Goal: Task Accomplishment & Management: Manage account settings

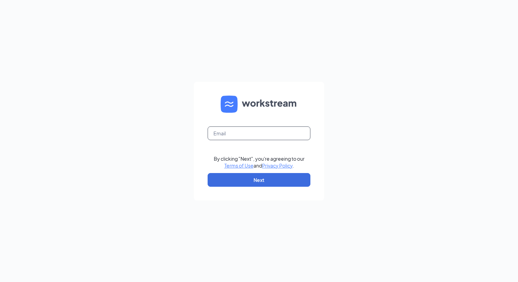
click at [223, 129] on input "text" at bounding box center [259, 133] width 103 height 14
type input "ahannay@moxies.eatz.ca"
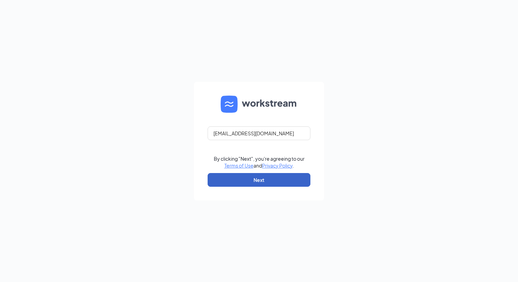
click at [243, 180] on button "Next" at bounding box center [259, 180] width 103 height 14
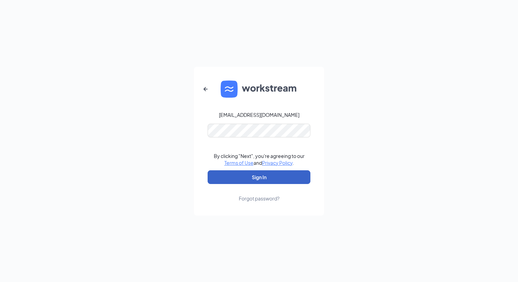
click at [248, 174] on button "Sign In" at bounding box center [259, 177] width 103 height 14
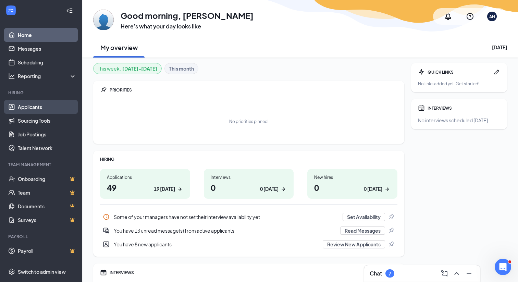
click at [34, 110] on link "Applicants" at bounding box center [47, 107] width 59 height 14
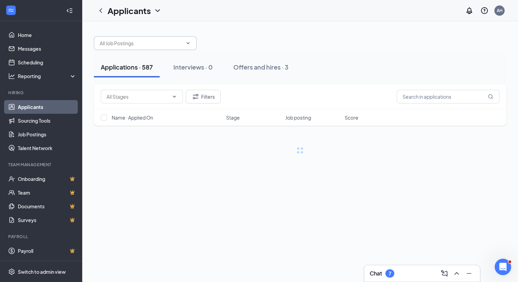
click at [126, 42] on body "Home Messages Scheduling Reporting Hiring Applicants Sourcing Tools Job Posting…" at bounding box center [259, 141] width 518 height 282
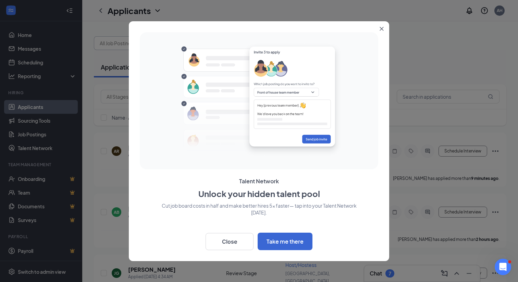
click at [382, 26] on button "Close" at bounding box center [383, 27] width 12 height 12
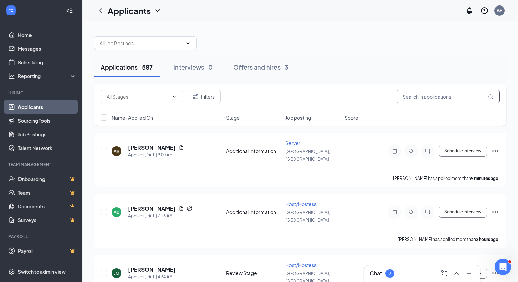
click at [434, 93] on input "text" at bounding box center [448, 97] width 103 height 14
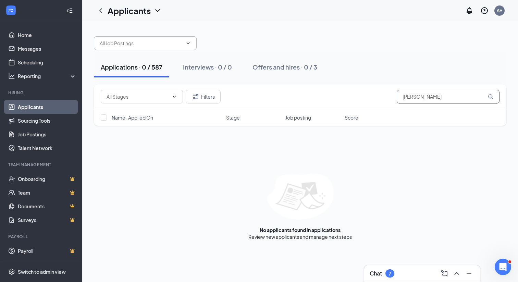
type input "alexandra nolan"
click at [110, 44] on input "text" at bounding box center [141, 43] width 83 height 8
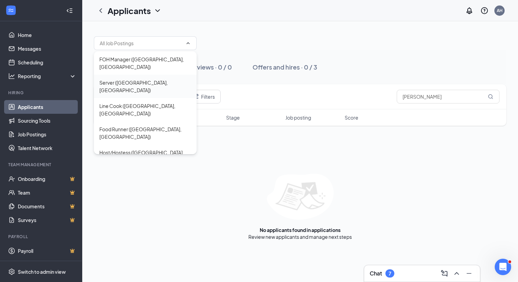
click at [136, 75] on div "Server ([GEOGRAPHIC_DATA], [GEOGRAPHIC_DATA])" at bounding box center [145, 86] width 103 height 23
type input "Server ([GEOGRAPHIC_DATA], [GEOGRAPHIC_DATA])"
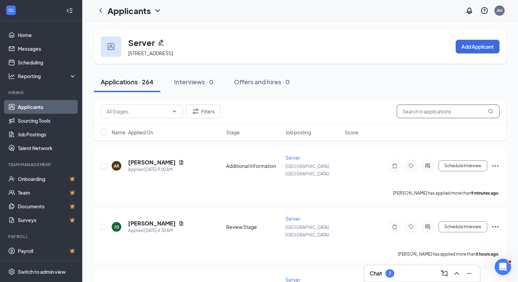
click at [408, 106] on input "text" at bounding box center [448, 112] width 103 height 14
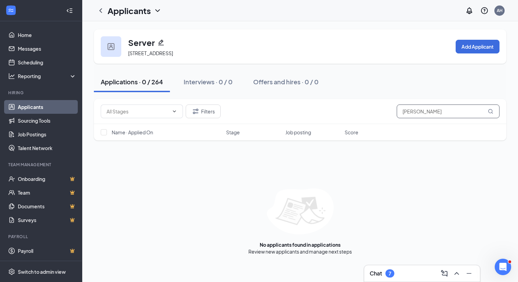
type input "Alexandra Nolan"
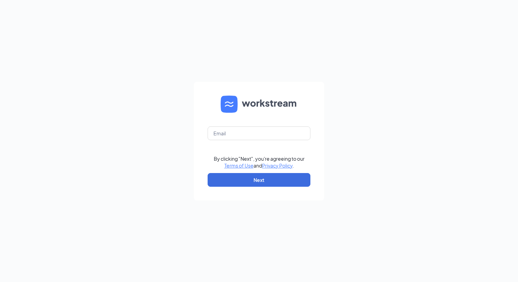
click at [241, 125] on form "By clicking "Next", you're agreeing to our Terms of Use and Privacy Policy . Ne…" at bounding box center [259, 141] width 130 height 119
click at [241, 128] on input "text" at bounding box center [259, 133] width 103 height 14
type input "ahannay@moxies.eatz.ca"
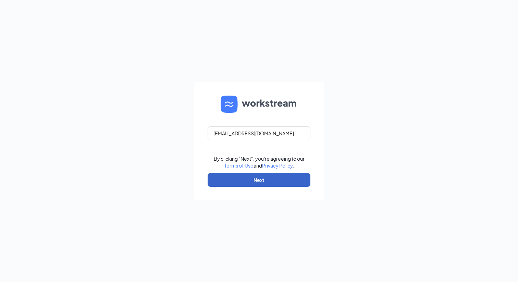
click at [263, 180] on button "Next" at bounding box center [259, 180] width 103 height 14
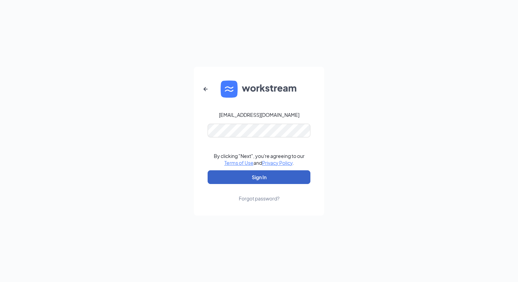
click at [241, 171] on button "Sign In" at bounding box center [259, 177] width 103 height 14
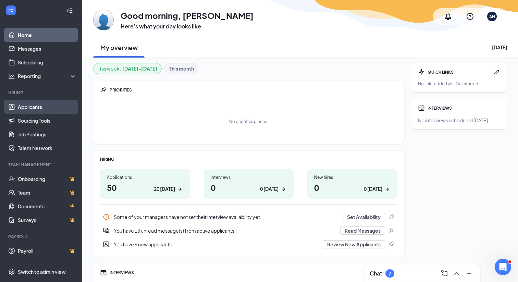
click at [30, 103] on link "Applicants" at bounding box center [47, 107] width 59 height 14
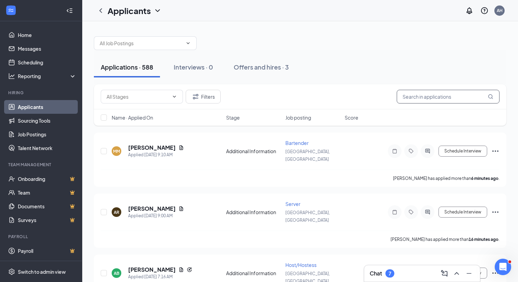
click at [414, 102] on input "text" at bounding box center [448, 97] width 103 height 14
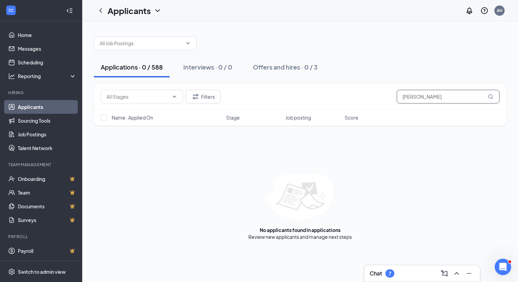
type input "[PERSON_NAME]"
click at [137, 40] on input "text" at bounding box center [141, 43] width 83 height 8
click at [210, 38] on div at bounding box center [300, 39] width 413 height 21
click at [187, 41] on icon "ChevronDown" at bounding box center [187, 42] width 5 height 5
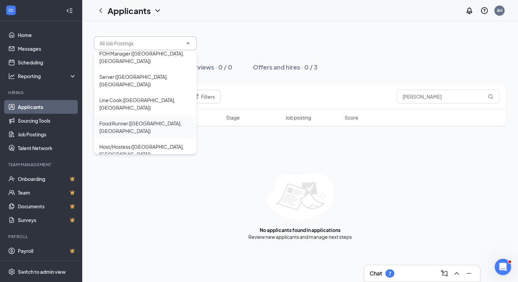
scroll to position [5, 0]
click at [115, 144] on div "Host/Hostess ([GEOGRAPHIC_DATA], [GEOGRAPHIC_DATA])" at bounding box center [145, 151] width 92 height 15
type input "Host/Hostess ([GEOGRAPHIC_DATA], [GEOGRAPHIC_DATA])"
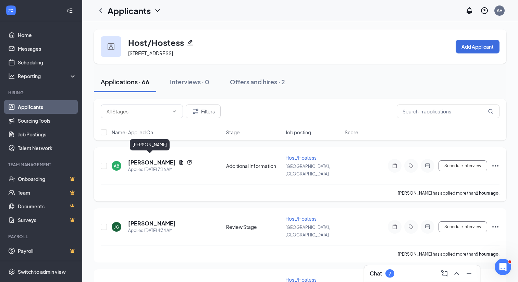
click at [148, 159] on h5 "[PERSON_NAME]" at bounding box center [152, 163] width 48 height 8
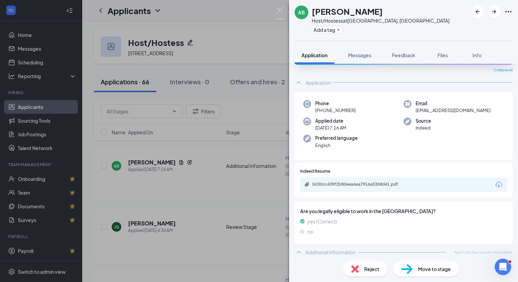
scroll to position [24, 0]
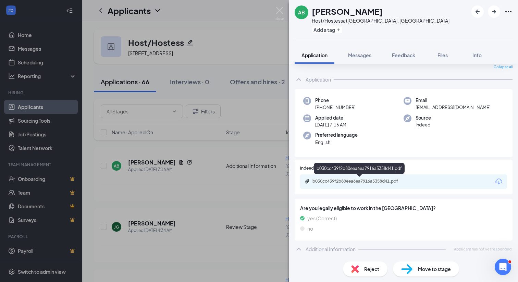
click at [397, 185] on div "b030cc439f2b80eea6ea7916a5358d41.pdf" at bounding box center [403, 181] width 207 height 14
click at [281, 10] on img at bounding box center [279, 13] width 9 height 13
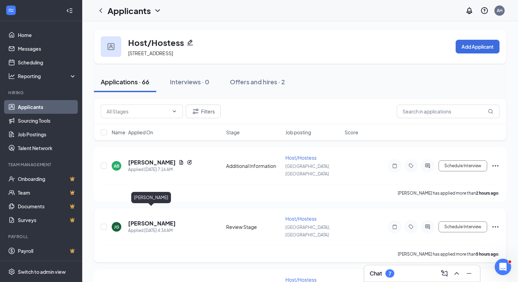
click at [140, 220] on h5 "[PERSON_NAME]" at bounding box center [152, 224] width 48 height 8
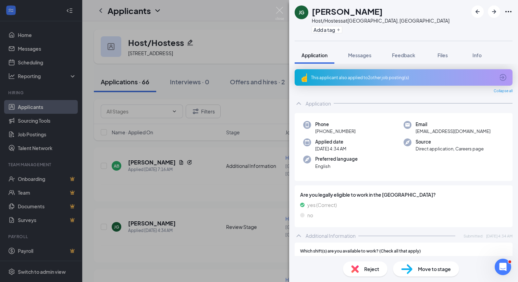
click at [279, 5] on div "[PERSON_NAME] Host/Hostess at [GEOGRAPHIC_DATA], [GEOGRAPHIC_DATA] Add a tag Ap…" at bounding box center [259, 141] width 518 height 282
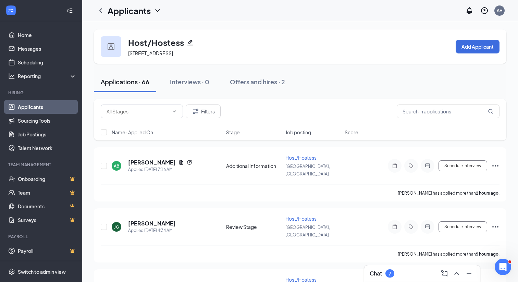
click at [279, 8] on div "Applicants AH" at bounding box center [300, 10] width 436 height 21
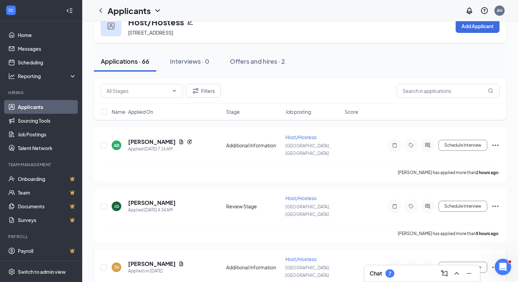
scroll to position [35, 0]
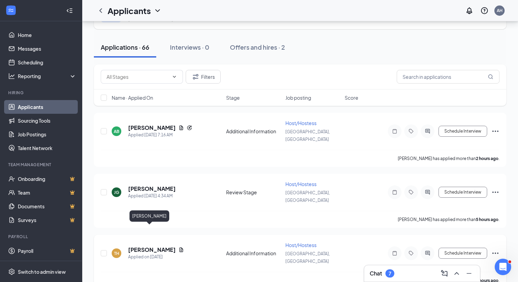
click at [139, 246] on h5 "[PERSON_NAME]" at bounding box center [152, 250] width 48 height 8
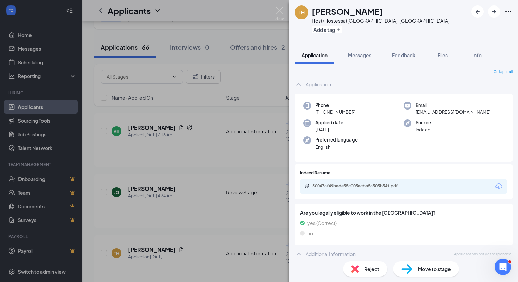
scroll to position [5, 0]
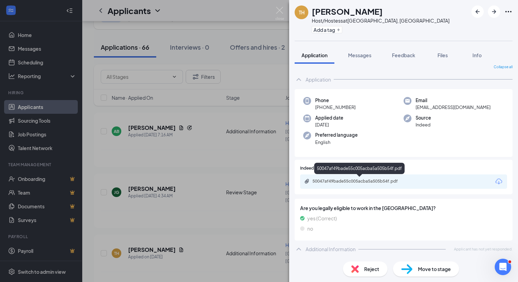
click at [381, 180] on div "50047af49bade55c005acba5a505b54f.pdf" at bounding box center [360, 181] width 96 height 5
click at [279, 8] on img at bounding box center [279, 13] width 9 height 13
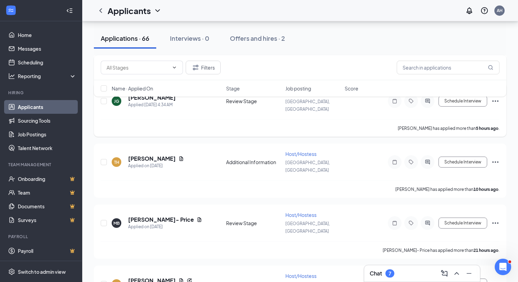
scroll to position [132, 0]
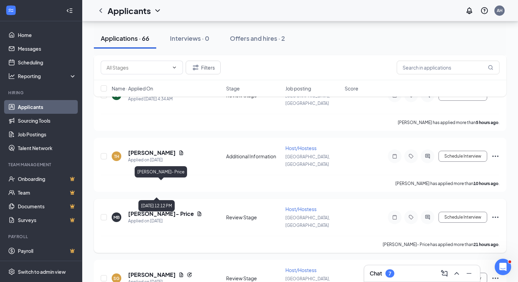
click at [150, 210] on h5 "[PERSON_NAME]- Price" at bounding box center [161, 214] width 66 height 8
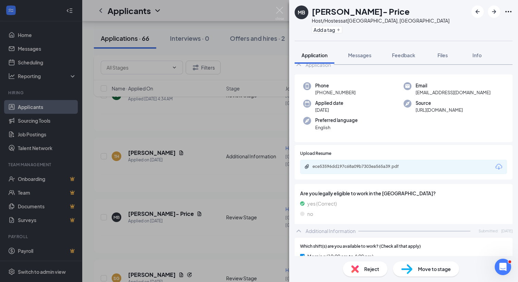
scroll to position [44, 0]
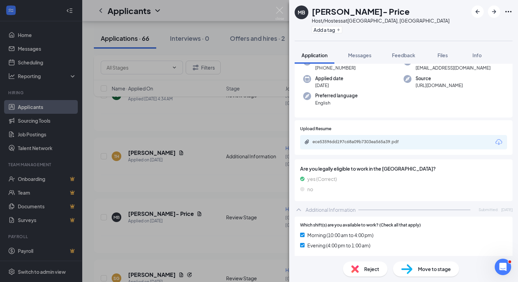
click at [353, 145] on div "ece53596dd197c68a09b7303ea565a39.pdf" at bounding box center [359, 142] width 111 height 7
click at [284, 6] on div "MB [PERSON_NAME]- Price Host/Hostess at [GEOGRAPHIC_DATA], [GEOGRAPHIC_DATA] Ad…" at bounding box center [259, 141] width 518 height 282
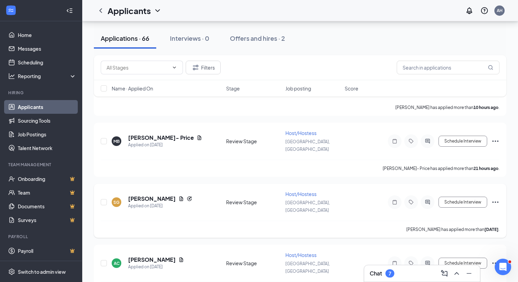
scroll to position [212, 0]
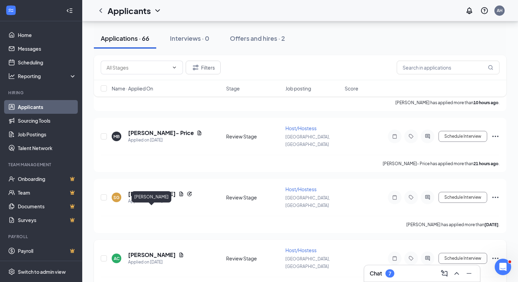
click at [154, 251] on h5 "[PERSON_NAME]" at bounding box center [152, 255] width 48 height 8
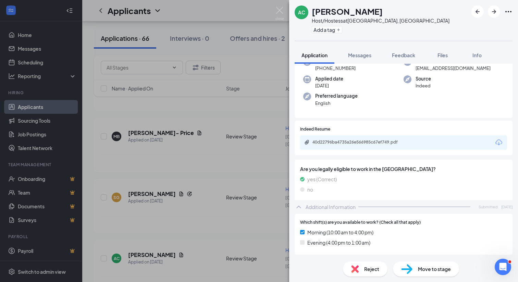
scroll to position [44, 0]
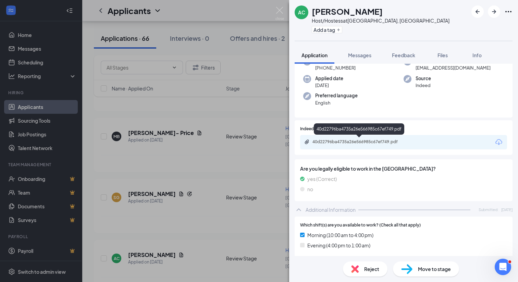
click at [379, 140] on div "40d22796ba4735a26e566985c67ef749.pdf" at bounding box center [360, 141] width 96 height 5
click at [281, 12] on img at bounding box center [279, 13] width 9 height 13
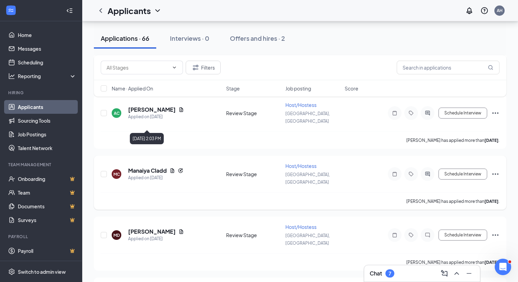
scroll to position [366, 0]
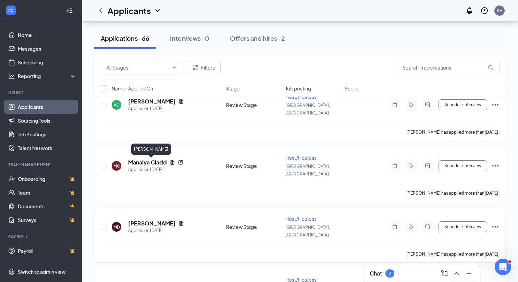
click at [162, 220] on h5 "[PERSON_NAME]" at bounding box center [152, 224] width 48 height 8
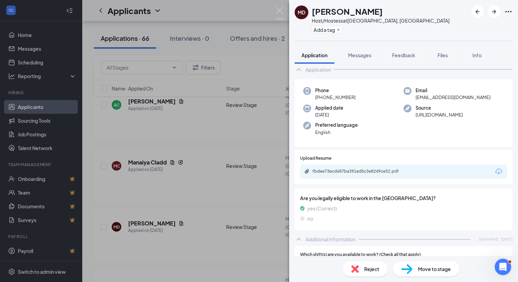
scroll to position [14, 0]
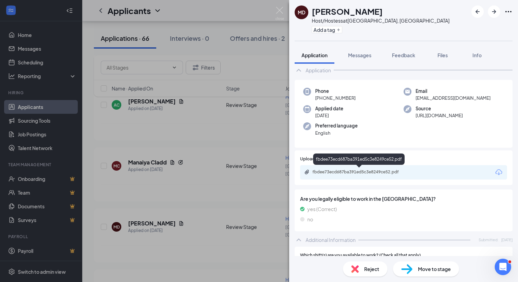
click at [363, 169] on div "fbdee73ecd687ba391ed5c3e8249ce52.pdf" at bounding box center [360, 171] width 96 height 5
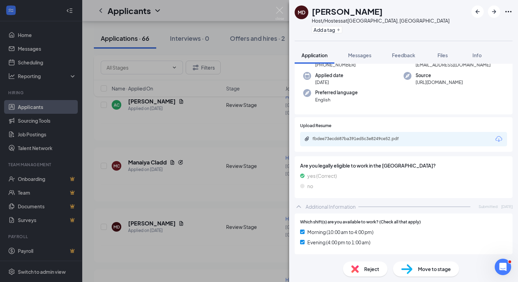
scroll to position [44, 0]
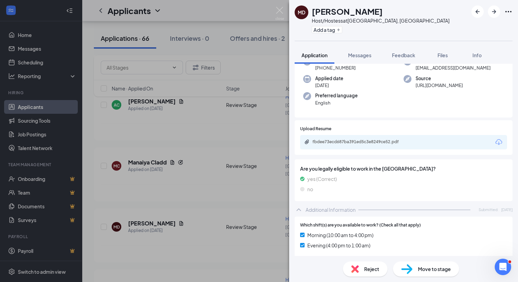
click at [279, 6] on div "MD [PERSON_NAME] Host/Hostess at [GEOGRAPHIC_DATA], [GEOGRAPHIC_DATA] Add a tag…" at bounding box center [259, 141] width 518 height 282
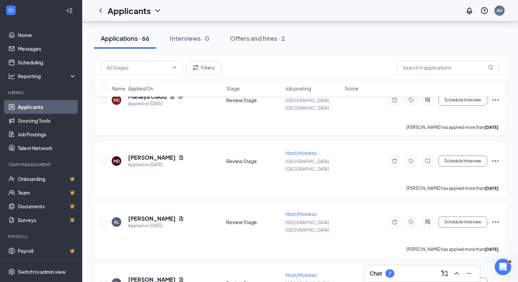
scroll to position [446, 0]
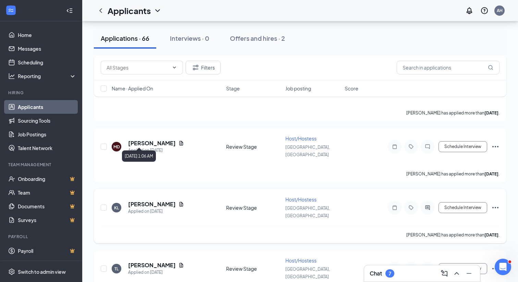
click at [156, 208] on div "Applied on [DATE]" at bounding box center [156, 211] width 56 height 7
click at [156, 200] on h5 "[PERSON_NAME]" at bounding box center [152, 204] width 48 height 8
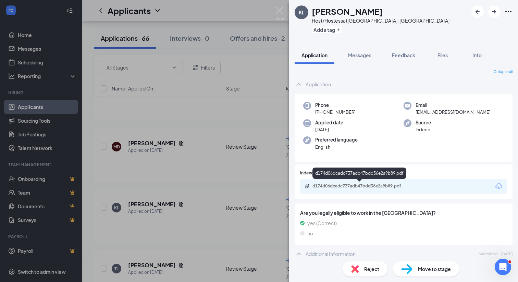
click at [322, 192] on div "d174d06dcadc737adb47bdd36e2a9b89.pdf" at bounding box center [403, 186] width 207 height 14
click at [323, 189] on div "d174d06dcadc737adb47bdd36e2a9b89.pdf" at bounding box center [359, 186] width 111 height 7
click at [317, 191] on div "d174d06dcadc737adb47bdd36e2a9b89.pdf" at bounding box center [403, 186] width 207 height 14
click at [320, 191] on div "d174d06dcadc737adb47bdd36e2a9b89.pdf" at bounding box center [403, 186] width 207 height 14
click at [322, 189] on div "d174d06dcadc737adb47bdd36e2a9b89.pdf" at bounding box center [359, 186] width 111 height 7
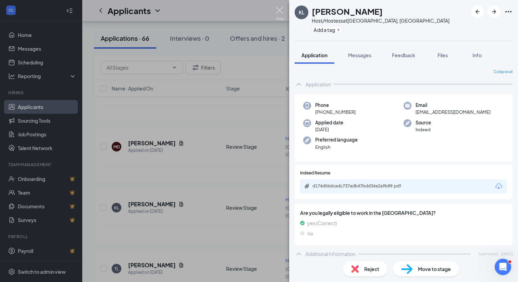
click at [282, 7] on img at bounding box center [279, 13] width 9 height 13
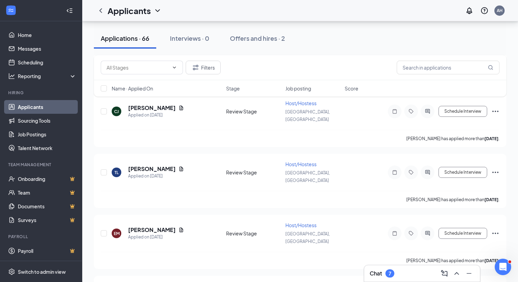
scroll to position [3361, 0]
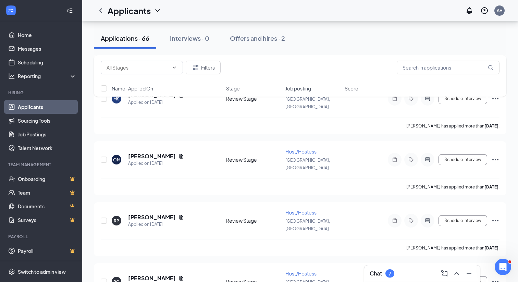
checkbox input "true"
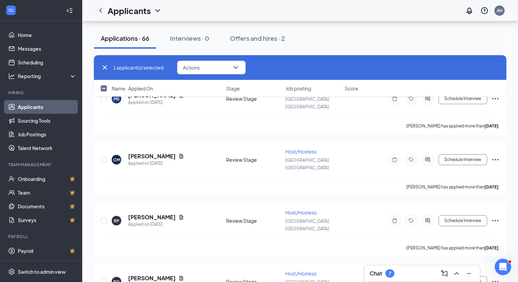
checkbox input "true"
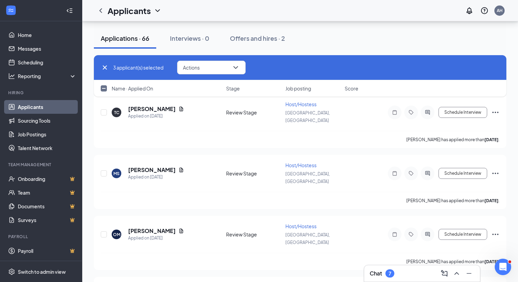
scroll to position [3285, 0]
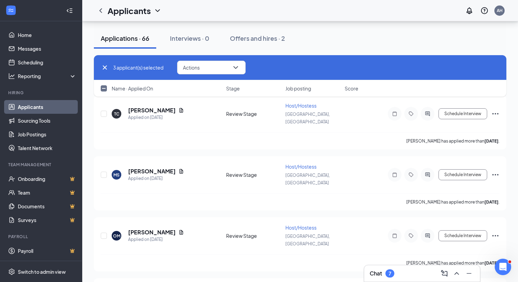
checkbox input "true"
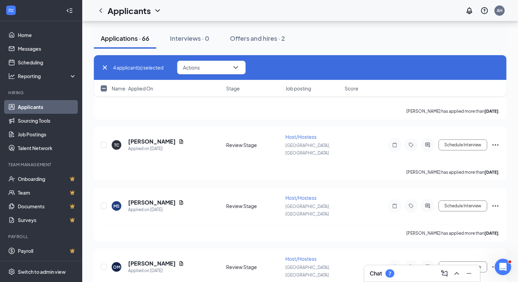
scroll to position [3250, 0]
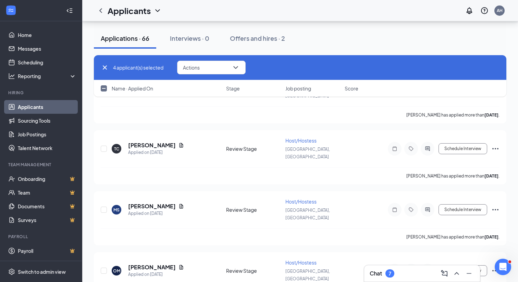
checkbox input "true"
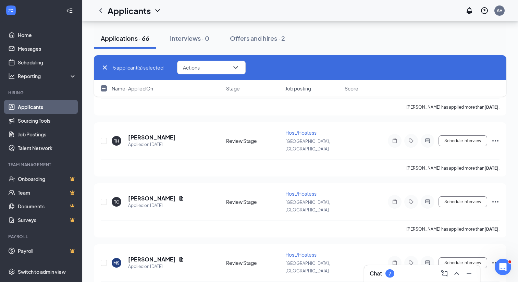
scroll to position [3128, 0]
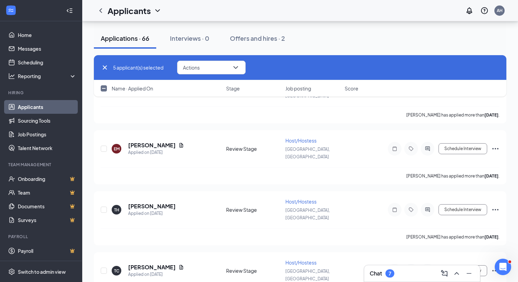
checkbox input "true"
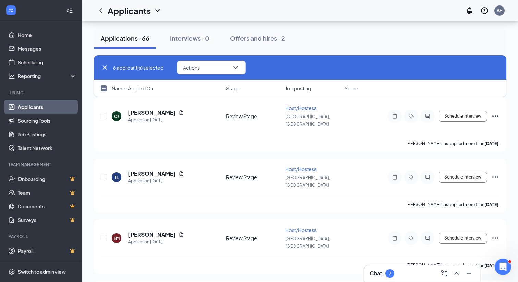
scroll to position [3024, 0]
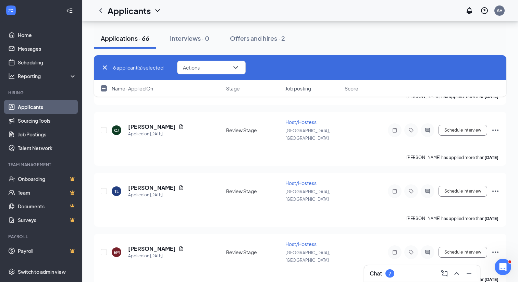
checkbox input "true"
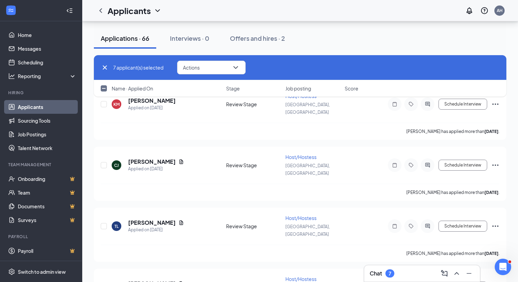
scroll to position [2967, 0]
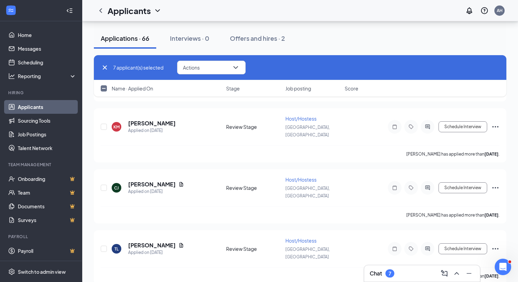
checkbox input "true"
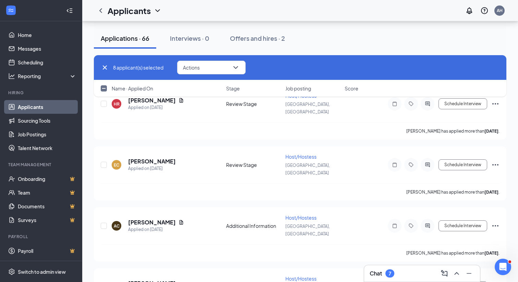
scroll to position [2801, 0]
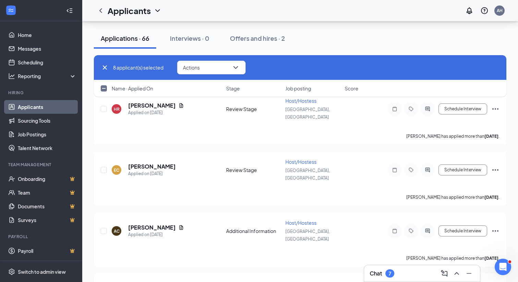
checkbox input "true"
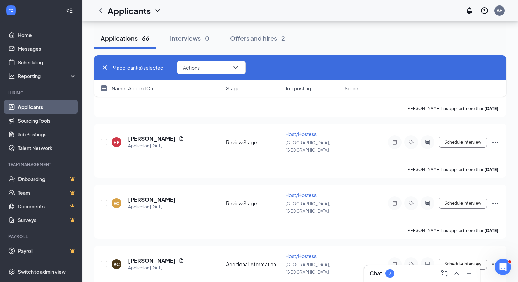
checkbox input "true"
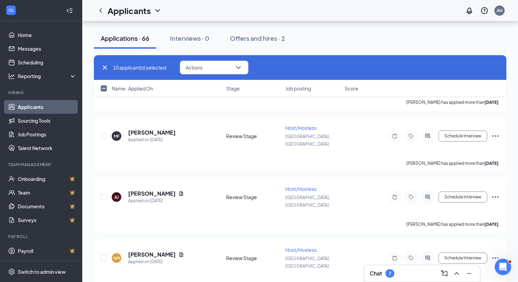
scroll to position [2578, 0]
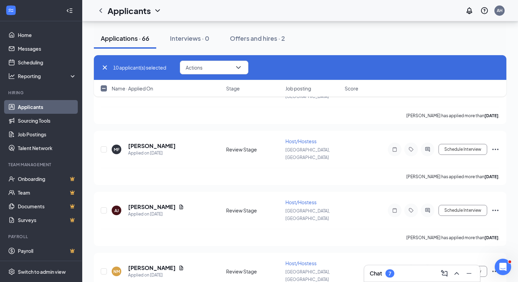
checkbox input "true"
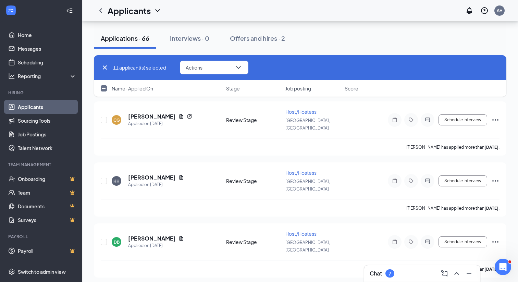
scroll to position [2239, 0]
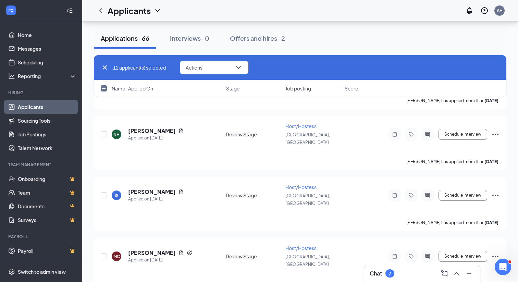
scroll to position [2044, 0]
click at [221, 67] on button "Actions" at bounding box center [214, 68] width 69 height 14
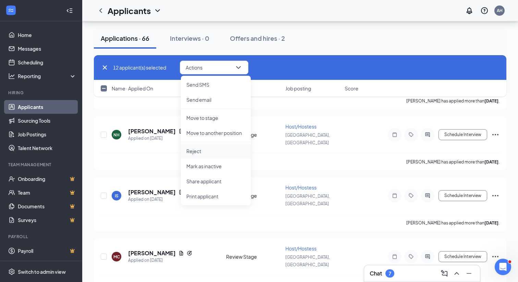
click at [197, 152] on p "Reject" at bounding box center [215, 151] width 59 height 7
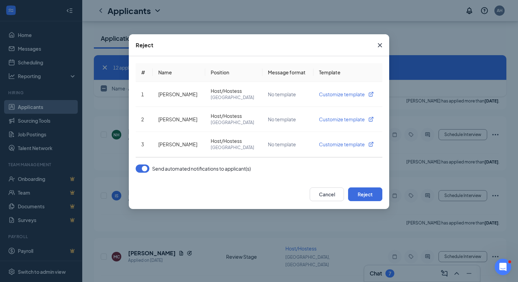
click at [142, 167] on button "button" at bounding box center [143, 168] width 14 height 8
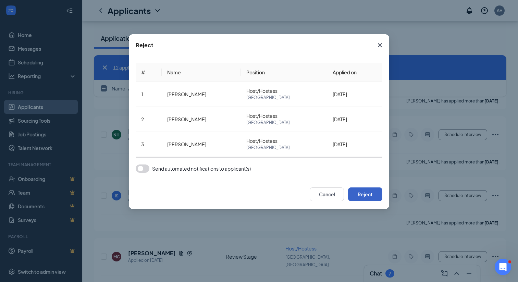
click at [358, 190] on button "Reject" at bounding box center [365, 194] width 34 height 14
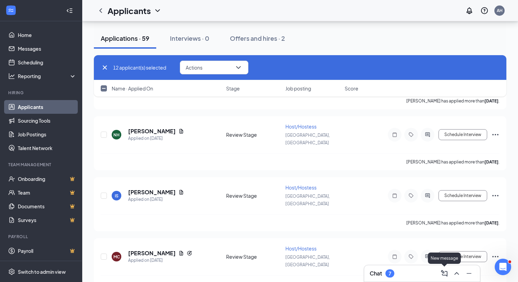
click at [430, 275] on div "Chat 7" at bounding box center [422, 273] width 105 height 11
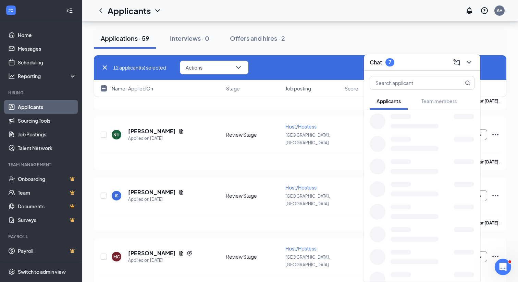
checkbox input "false"
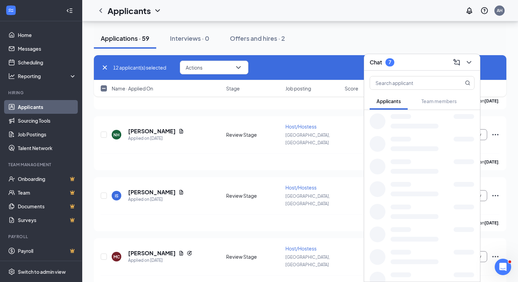
checkbox input "false"
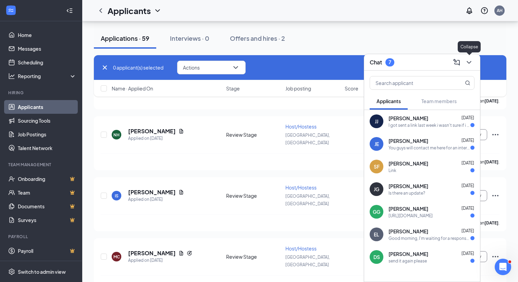
click at [470, 63] on icon "ChevronDown" at bounding box center [469, 62] width 8 height 8
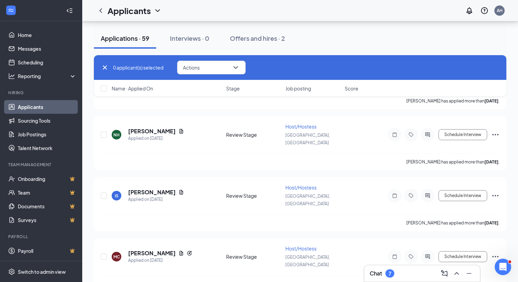
click at [355, 30] on div "Applications · 59 Interviews · 0 Offers and hires · 2" at bounding box center [300, 38] width 413 height 21
click at [37, 38] on link "Home" at bounding box center [47, 35] width 59 height 14
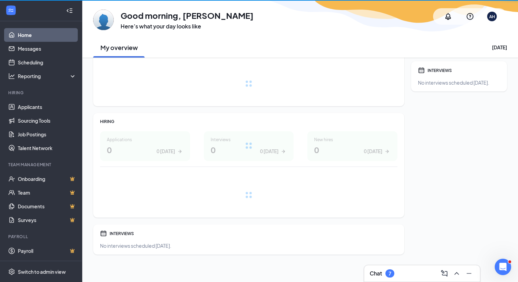
scroll to position [38, 0]
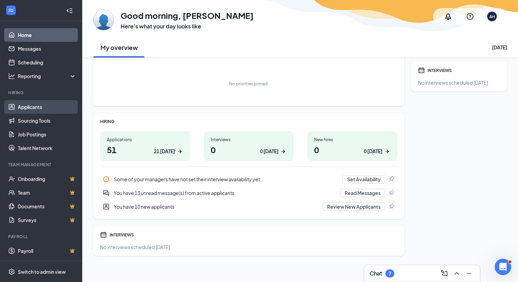
click at [35, 108] on link "Applicants" at bounding box center [47, 107] width 59 height 14
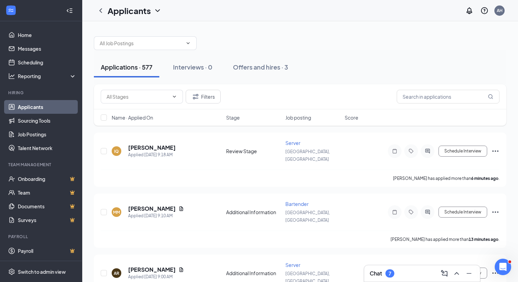
click at [162, 34] on div at bounding box center [300, 39] width 413 height 21
click at [151, 43] on input "text" at bounding box center [141, 43] width 83 height 8
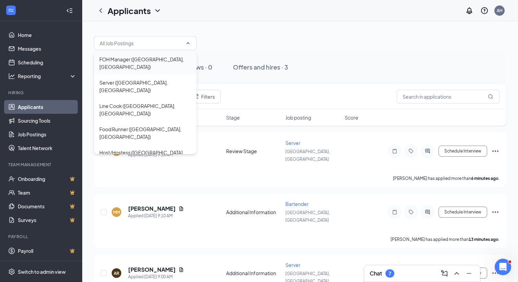
click at [118, 62] on div "FOH Manager ([GEOGRAPHIC_DATA], [GEOGRAPHIC_DATA])" at bounding box center [145, 63] width 92 height 15
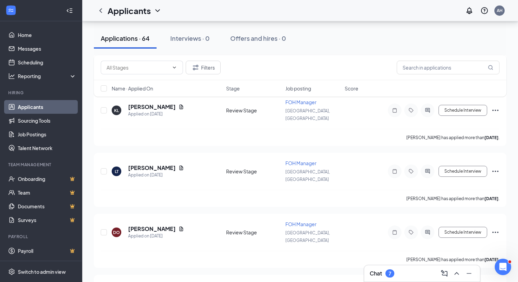
scroll to position [1398, 0]
